Goal: Register for event/course

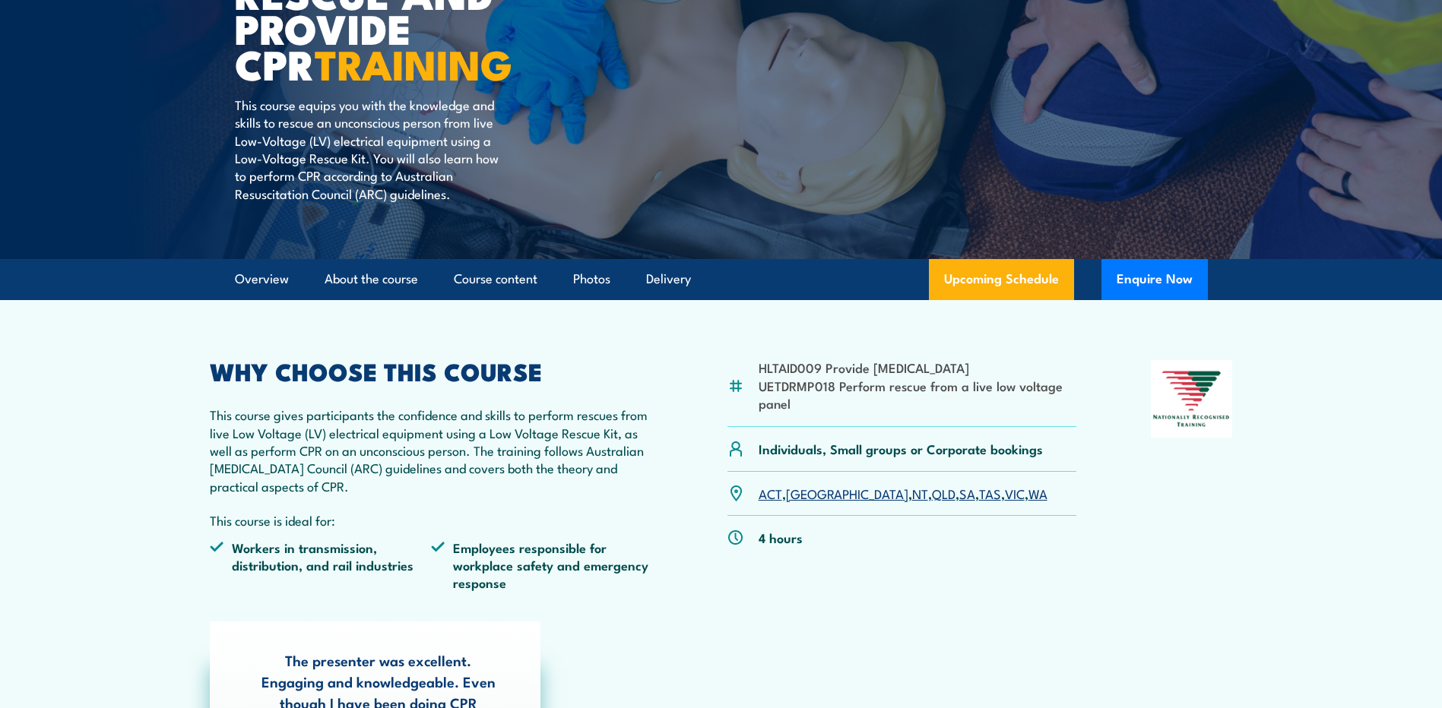
click at [797, 499] on link "[GEOGRAPHIC_DATA]" at bounding box center [847, 493] width 122 height 18
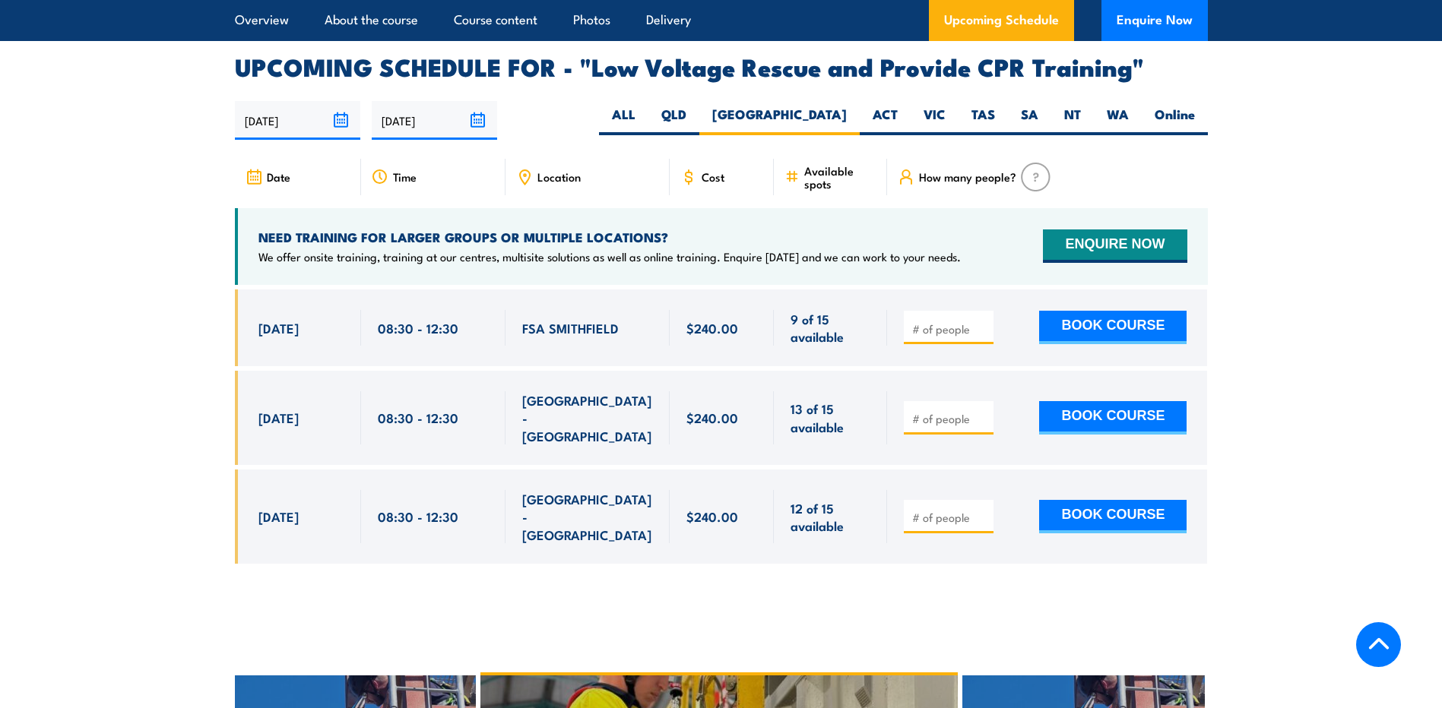
scroll to position [2634, 0]
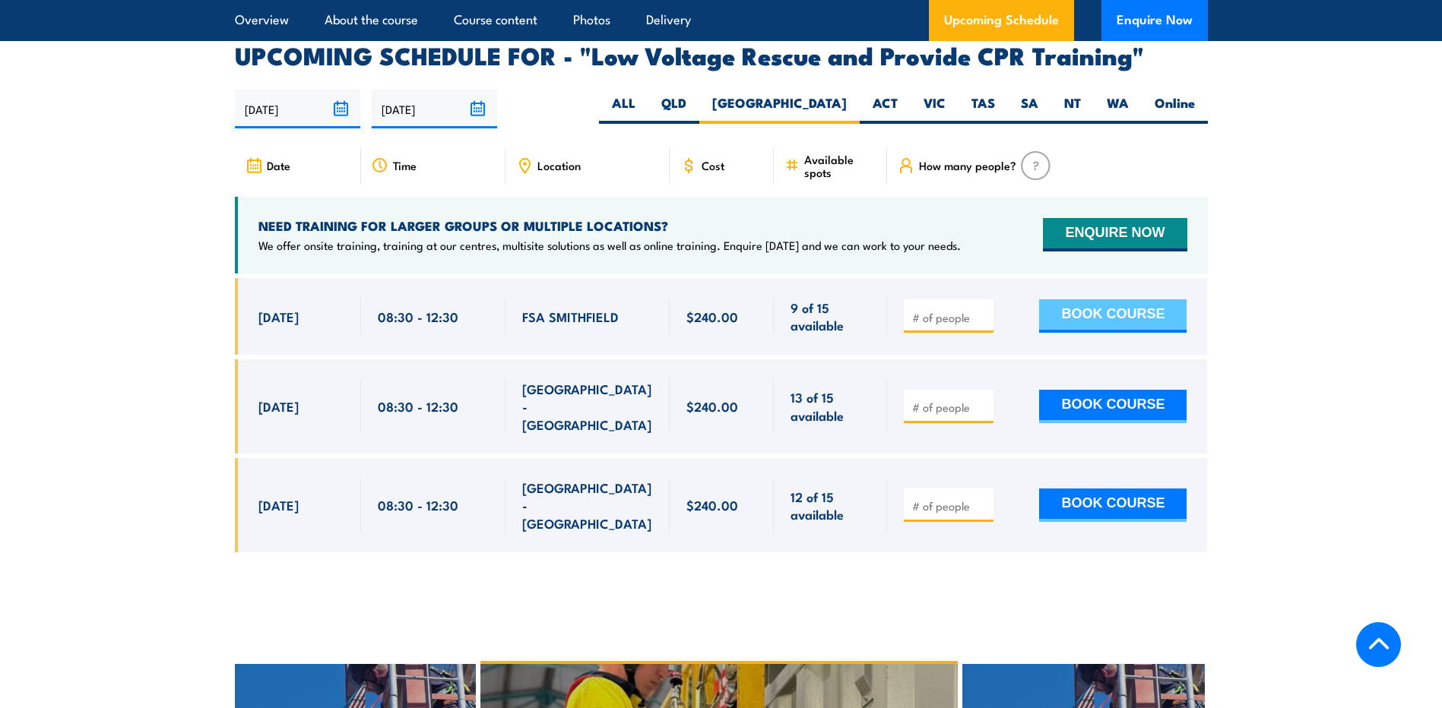
click at [1126, 300] on button "BOOK COURSE" at bounding box center [1112, 316] width 147 height 33
type input "1"
click at [1095, 300] on button "BOOK COURSE" at bounding box center [1112, 316] width 147 height 33
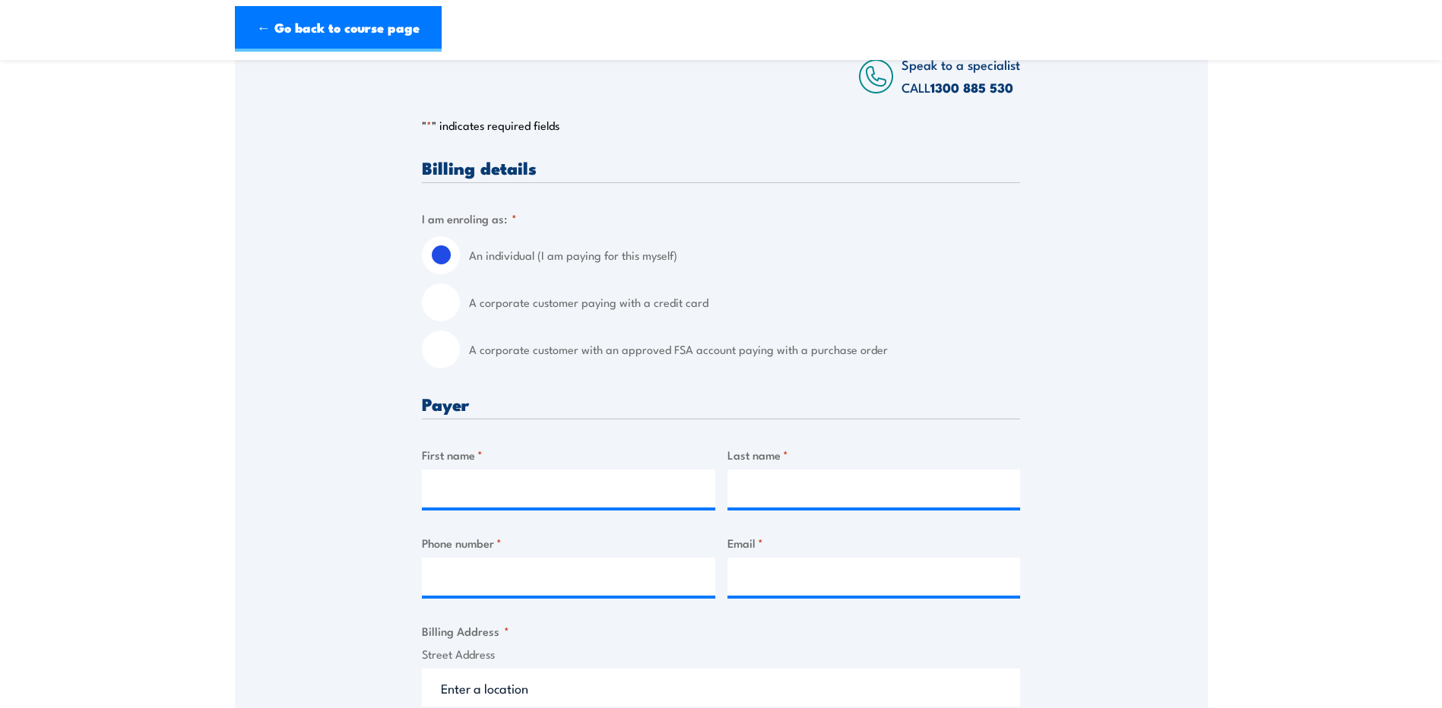
scroll to position [304, 0]
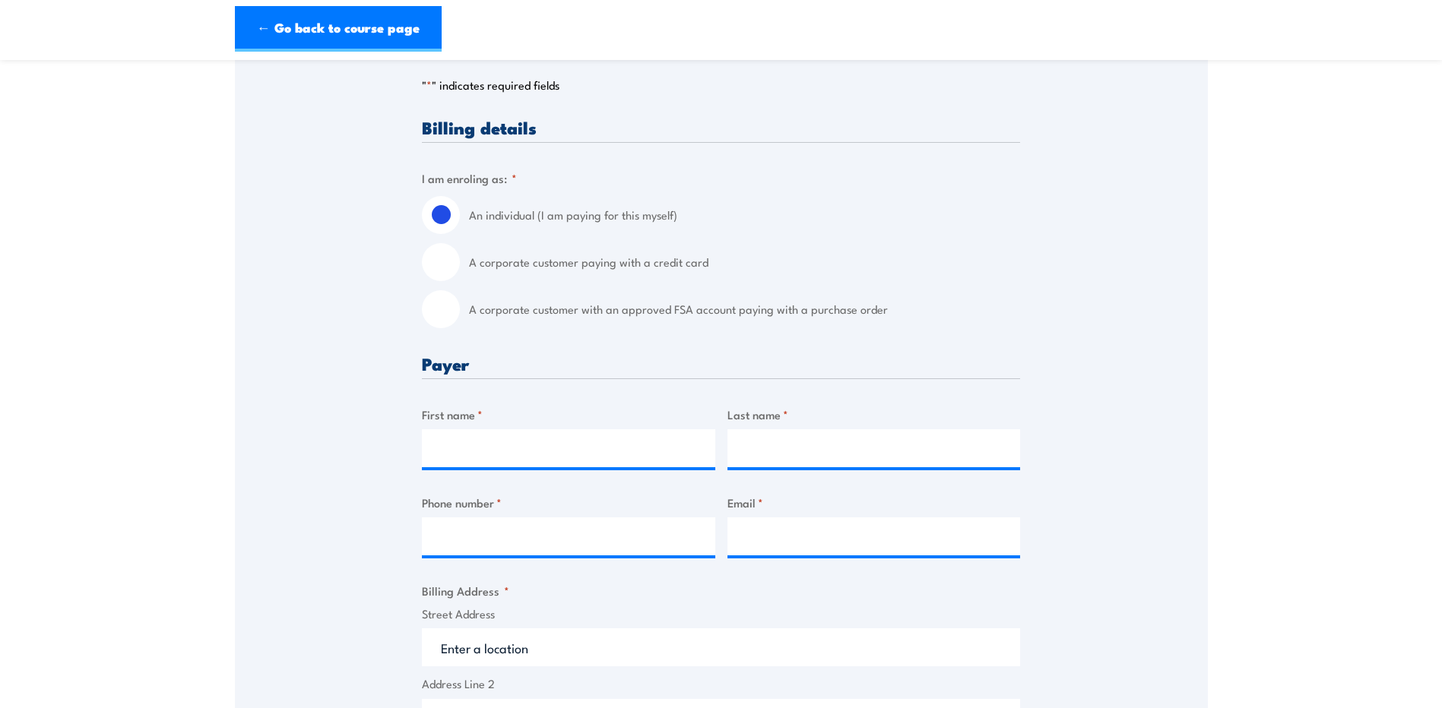
click at [564, 264] on label "A corporate customer paying with a credit card" at bounding box center [744, 262] width 551 height 38
click at [460, 264] on input "A corporate customer paying with a credit card" at bounding box center [441, 262] width 38 height 38
radio input "true"
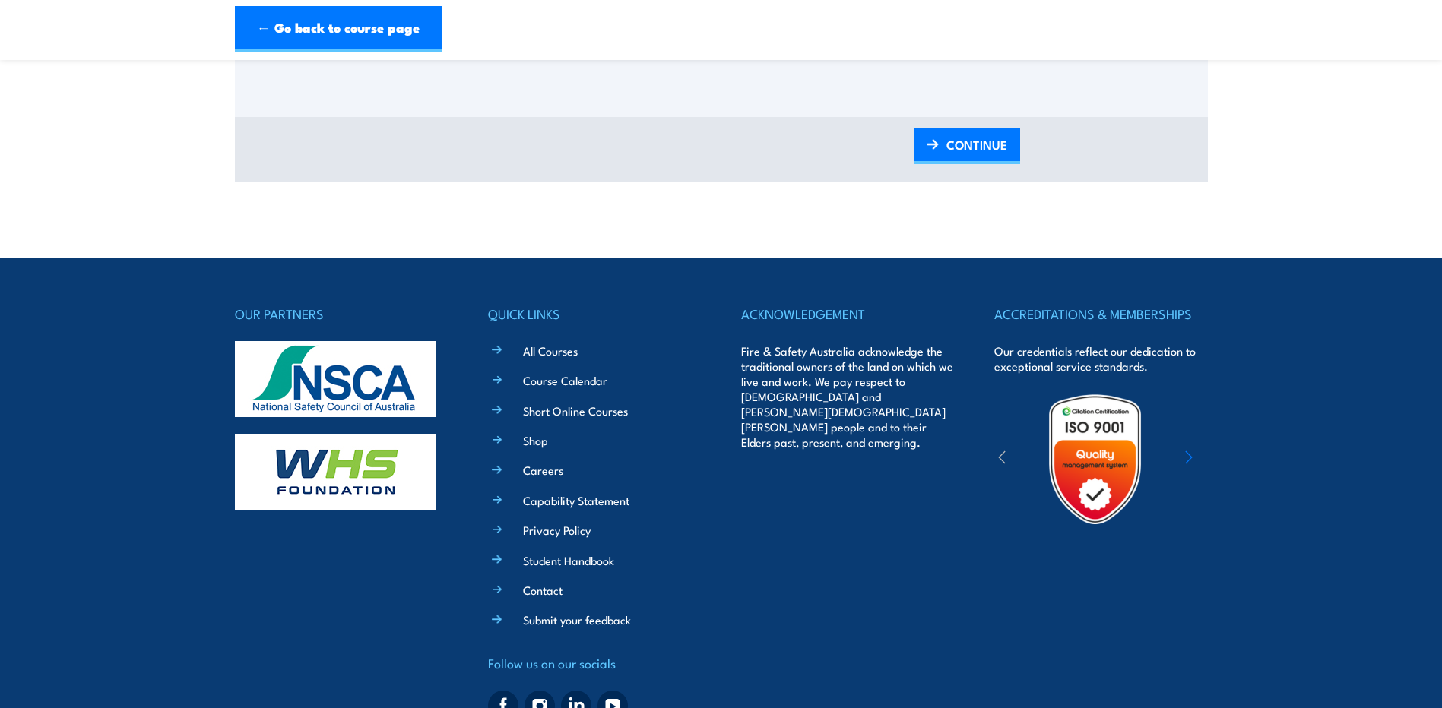
scroll to position [1862, 0]
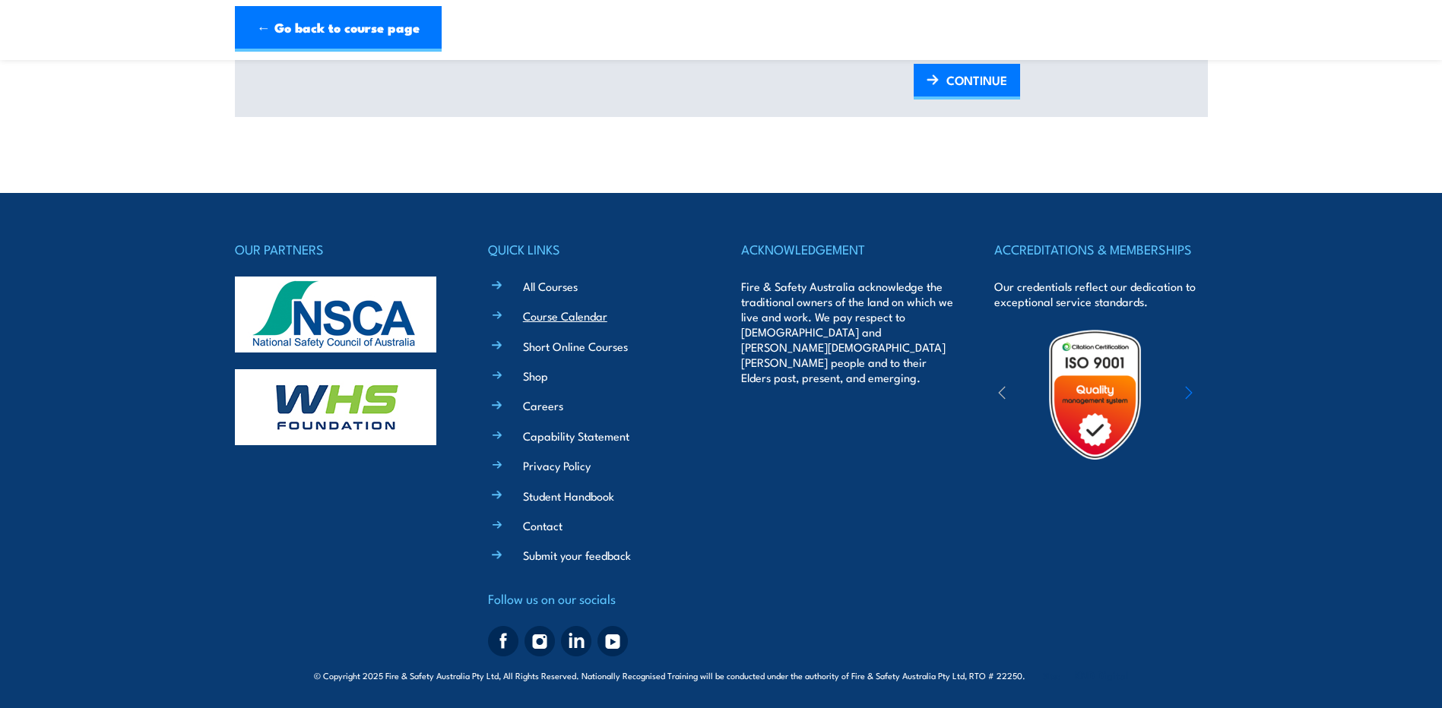
click at [534, 321] on link "Course Calendar" at bounding box center [565, 316] width 84 height 16
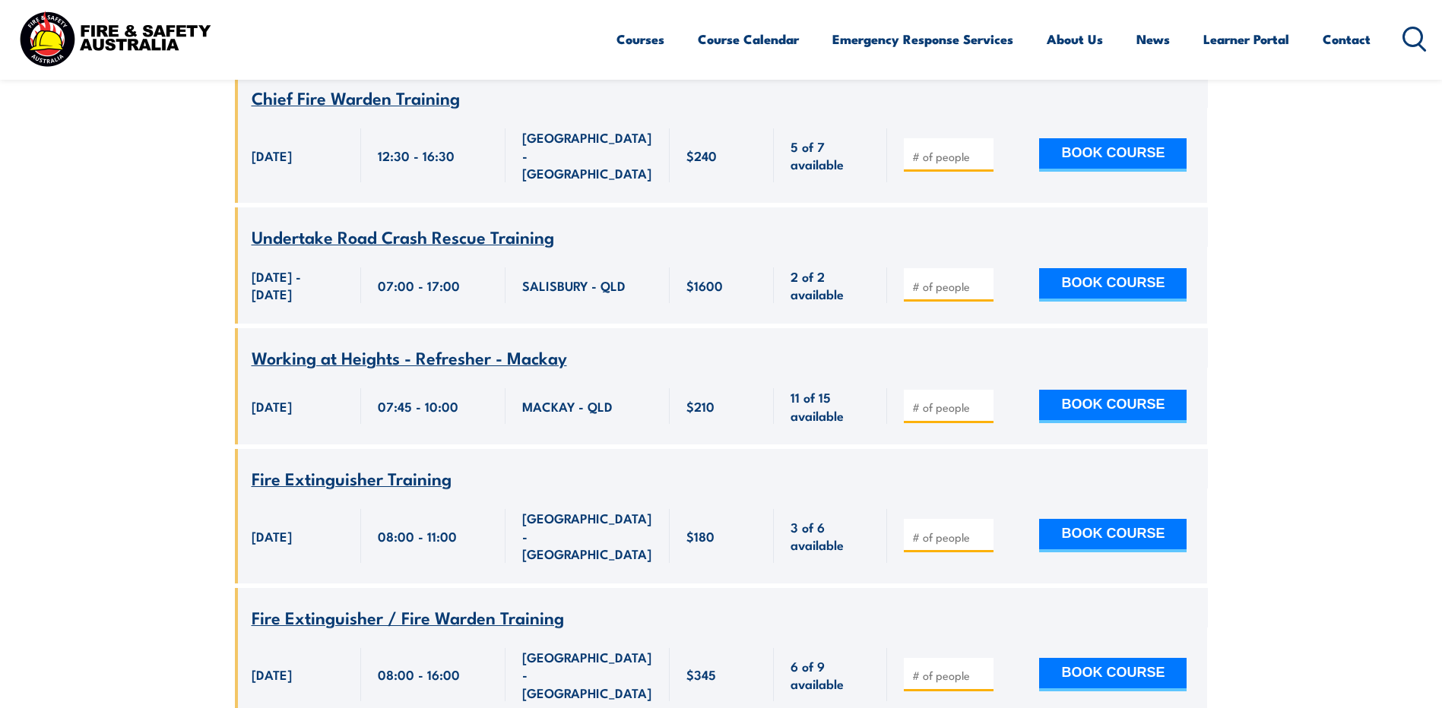
scroll to position [2661, 0]
